Goal: Task Accomplishment & Management: Use online tool/utility

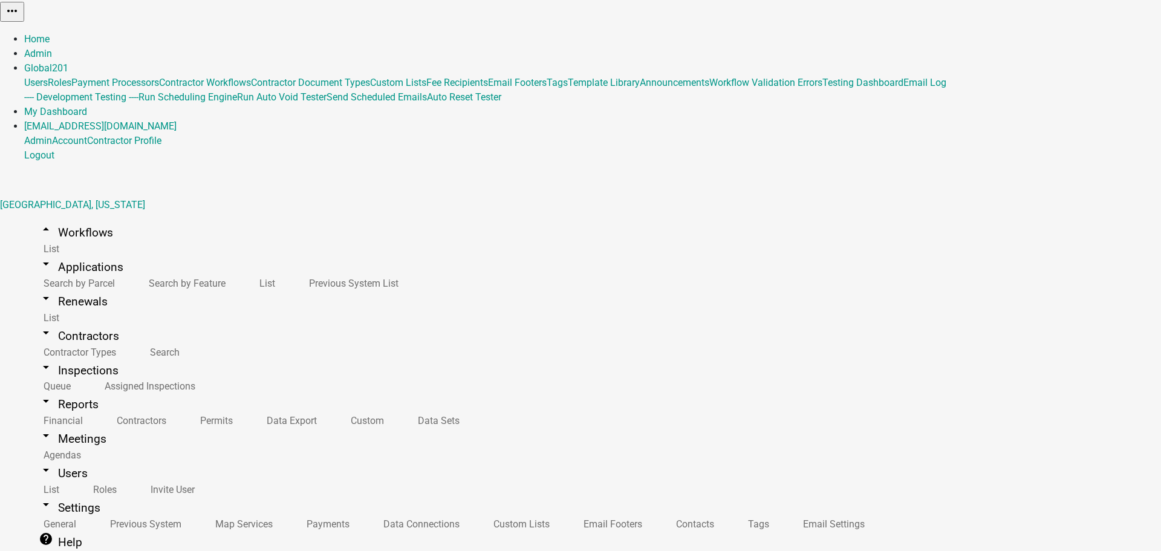
select select "0: null"
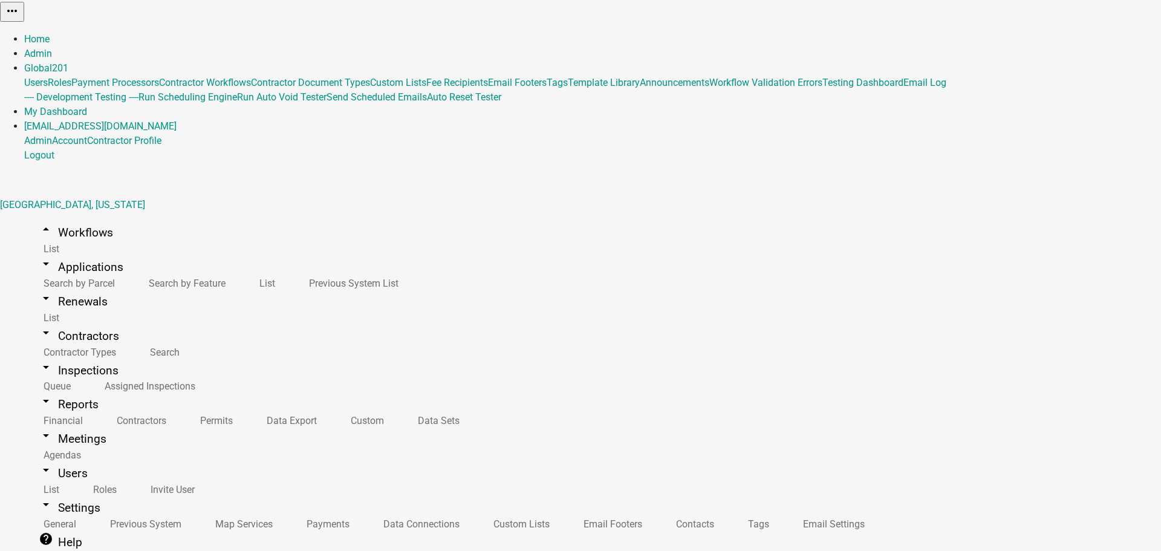
drag, startPoint x: 261, startPoint y: 296, endPoint x: 261, endPoint y: 290, distance: 6.1
select select "1: ab9064f2-a6a0-4c08-b4e5-88ca0ed57bda"
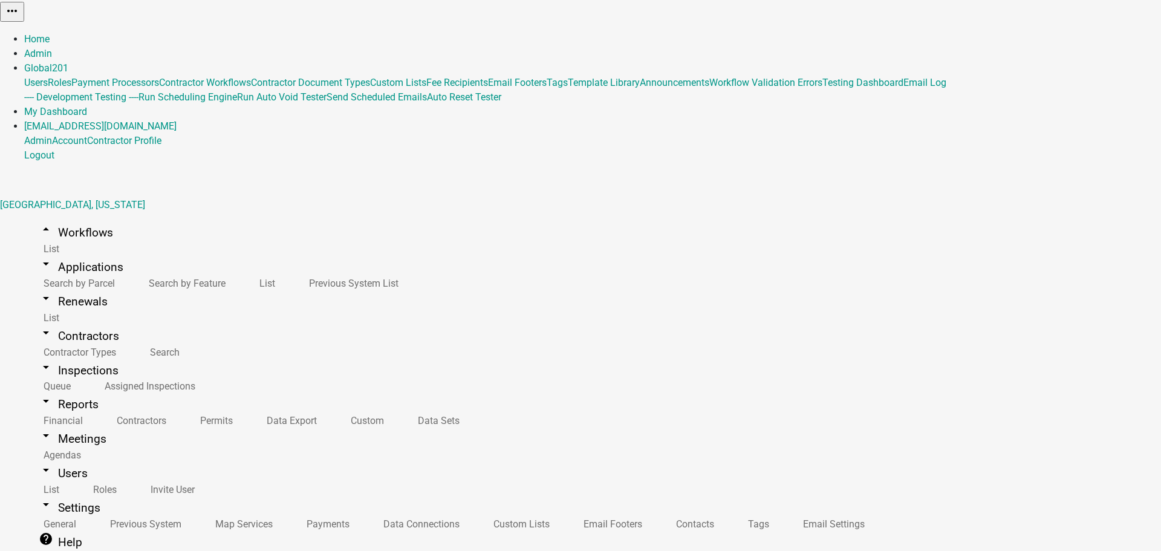
select select "1: 1562b70e-5c5b-4ddb-ac6a-113036aee6c4"
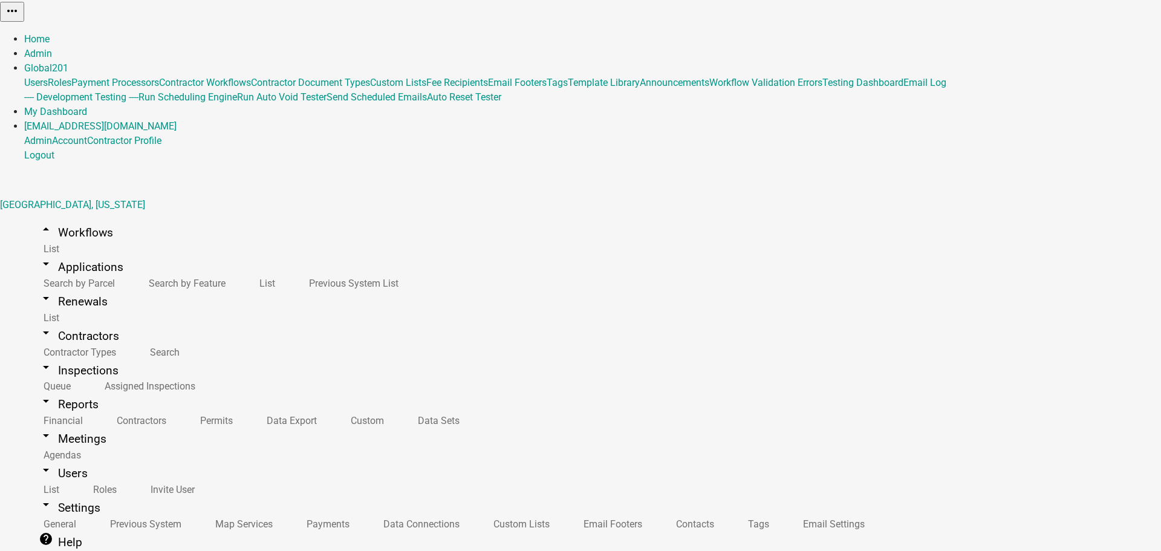
drag, startPoint x: 257, startPoint y: 385, endPoint x: 257, endPoint y: 377, distance: 7.9
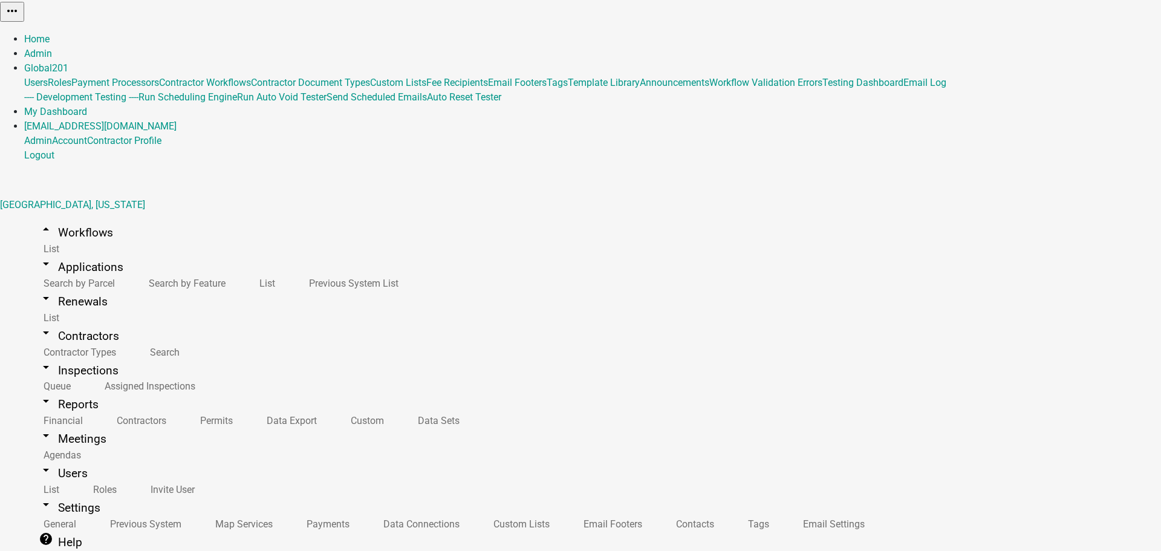
scroll to position [0, 0]
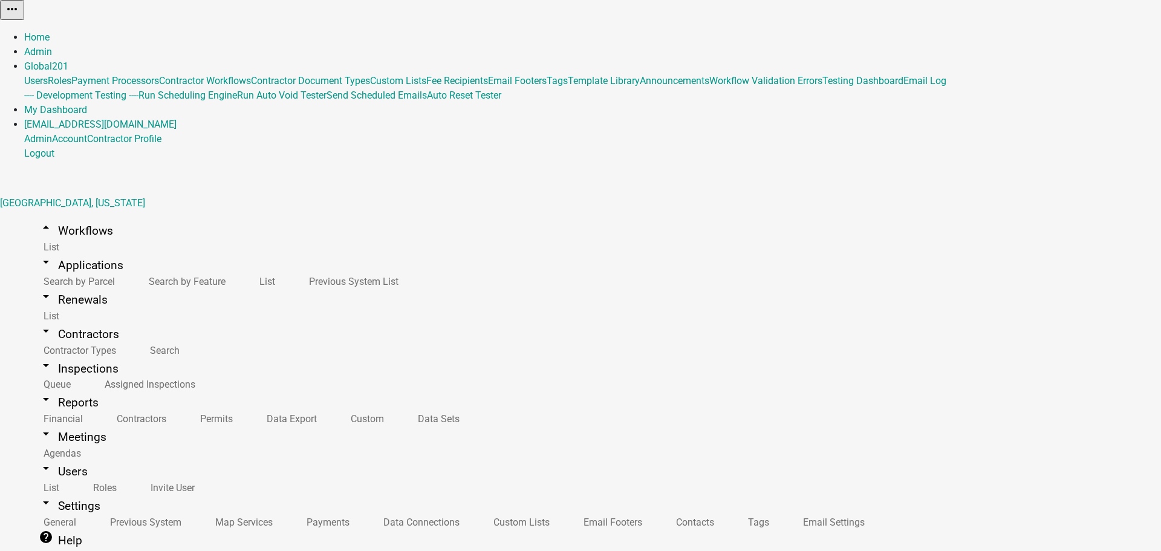
drag, startPoint x: 265, startPoint y: 263, endPoint x: 261, endPoint y: 258, distance: 6.4
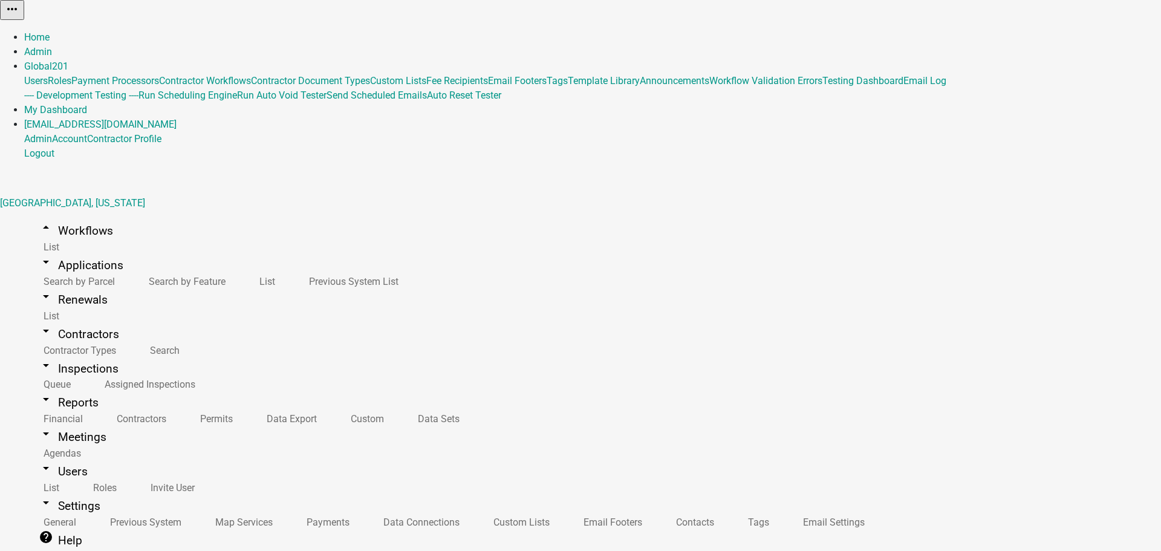
select select "0: null"
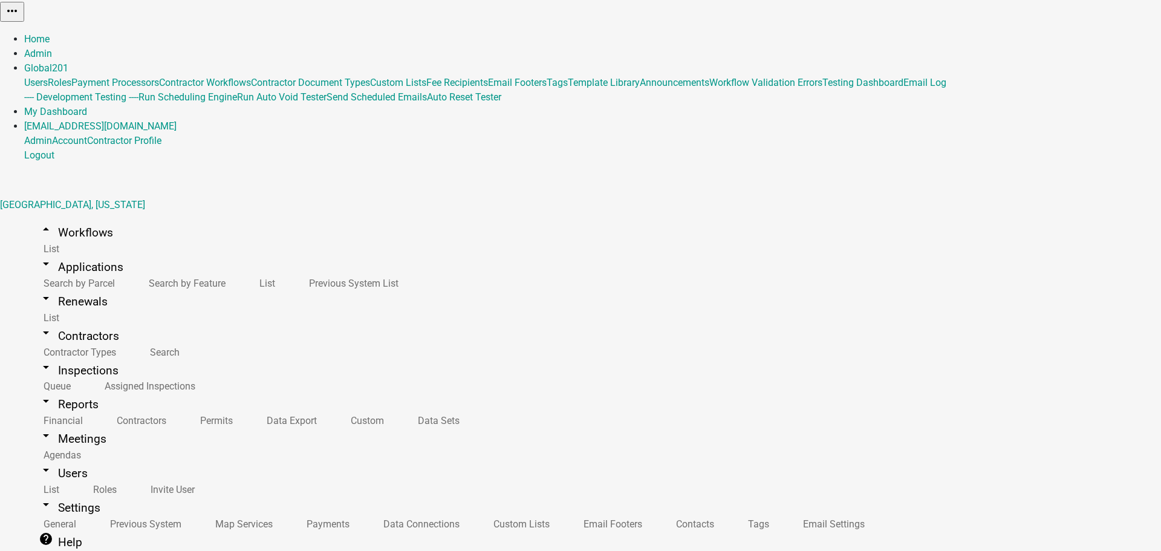
drag, startPoint x: 252, startPoint y: 291, endPoint x: 562, endPoint y: 34, distance: 402.7
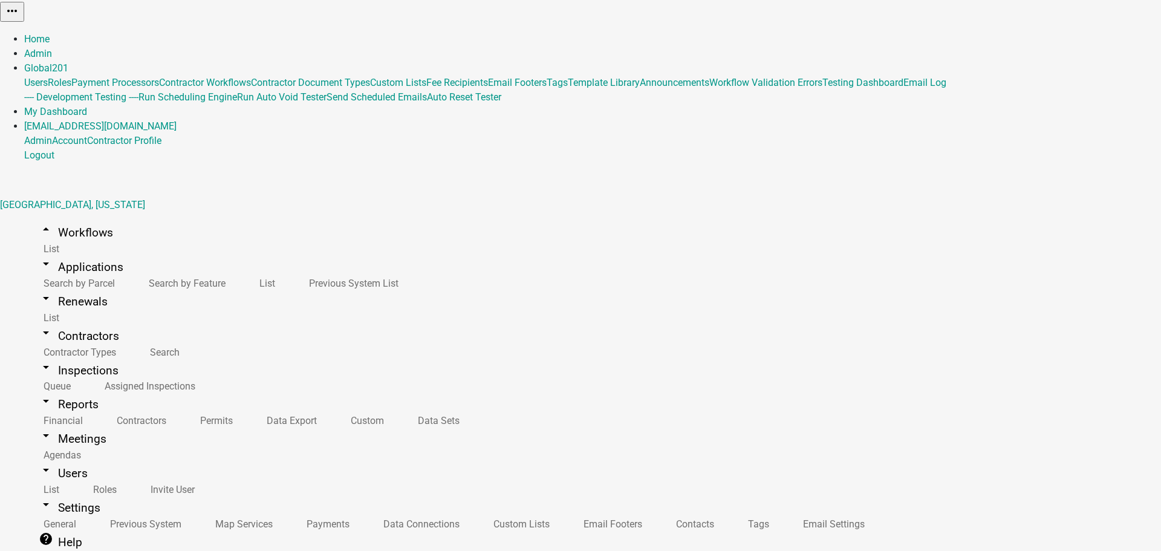
select select "0: null"
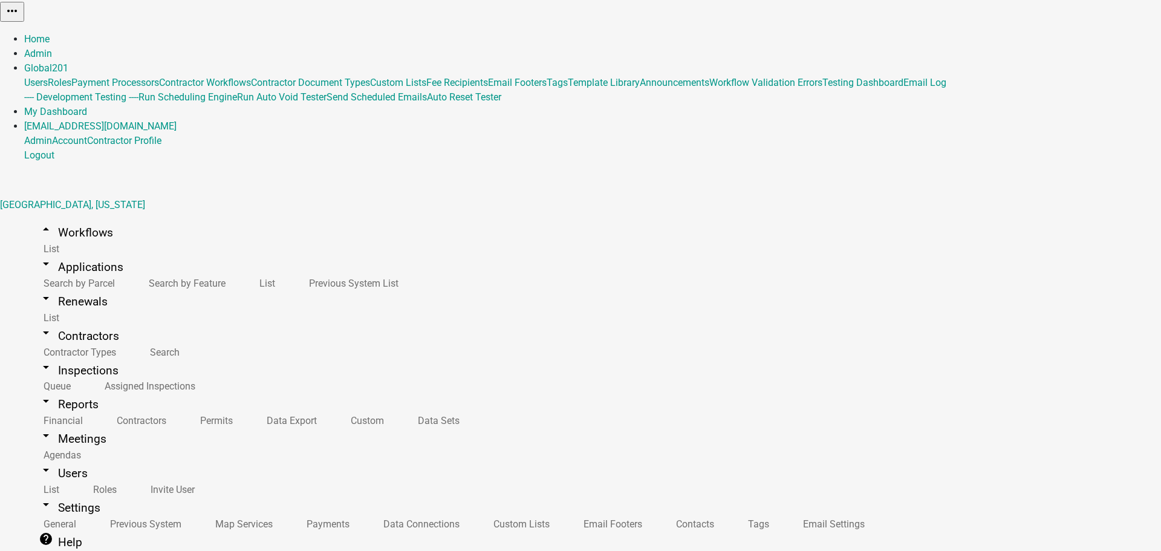
select select "1: ab9064f2-a6a0-4c08-b4e5-88ca0ed57bda"
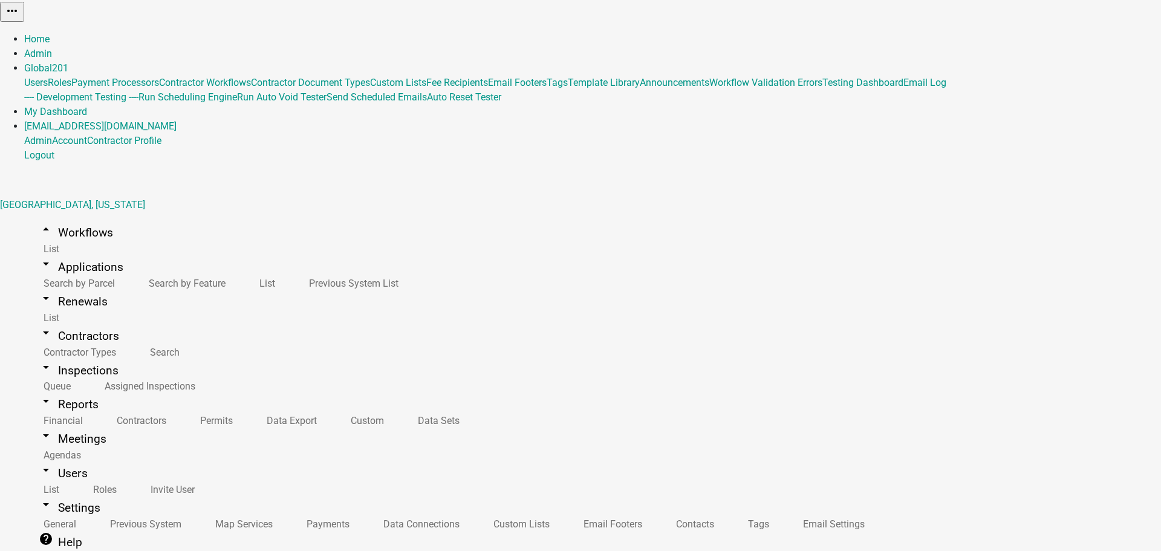
select select "1: 1562b70e-5c5b-4ddb-ac6a-113036aee6c4"
drag, startPoint x: 214, startPoint y: 186, endPoint x: 404, endPoint y: 2, distance: 264.6
drag, startPoint x: 264, startPoint y: 192, endPoint x: 256, endPoint y: 203, distance: 13.4
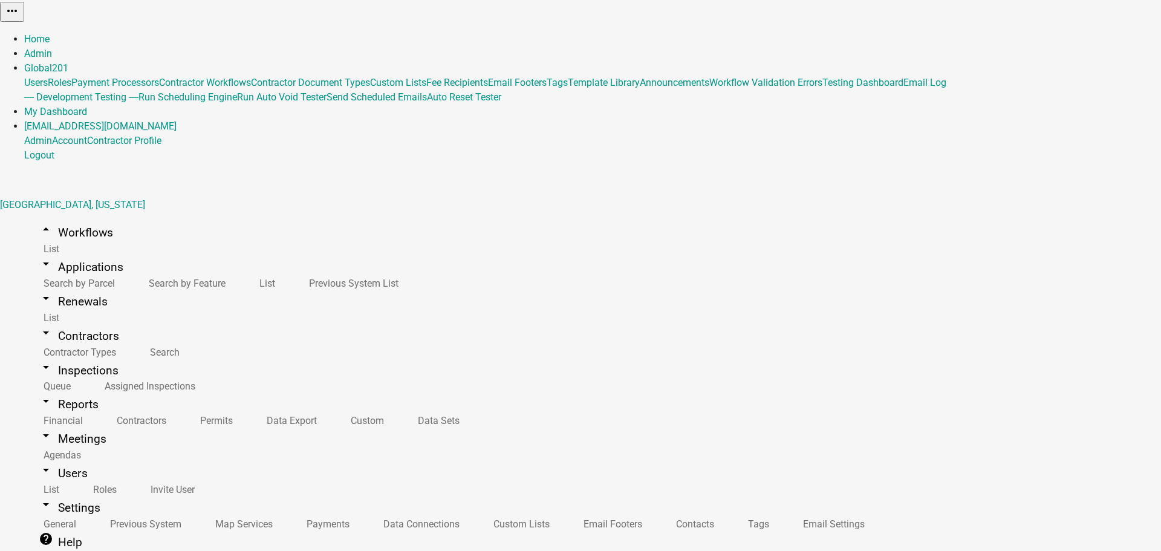
scroll to position [0, 0]
